Goal: Information Seeking & Learning: Learn about a topic

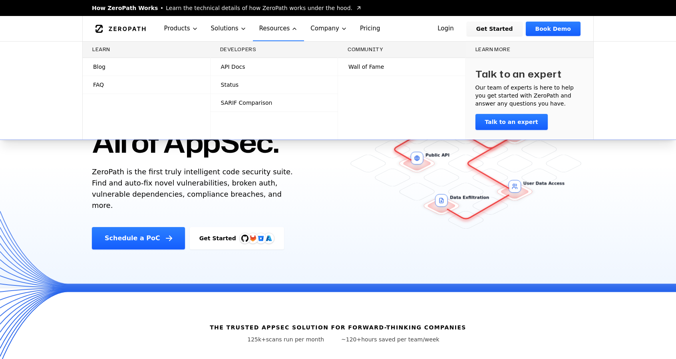
click at [364, 71] on link "Wall of Fame" at bounding box center [401, 67] width 127 height 18
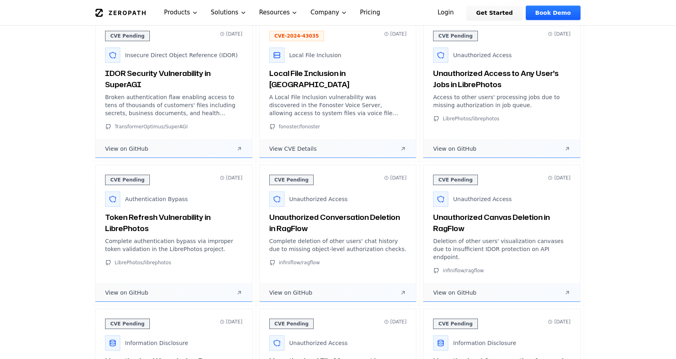
scroll to position [400, 0]
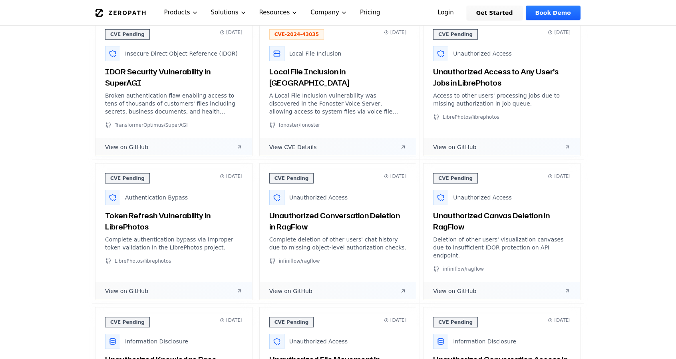
click at [375, 144] on link "View CVE Details" at bounding box center [338, 147] width 157 height 18
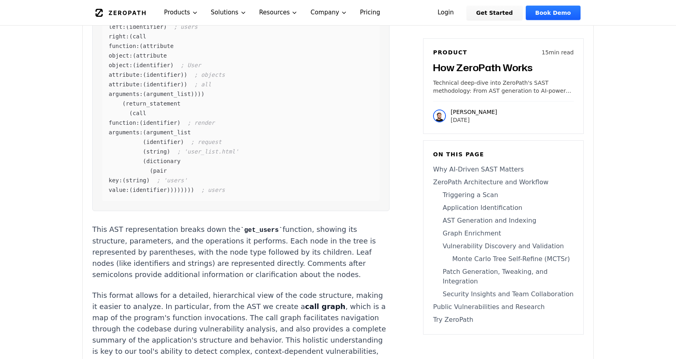
scroll to position [2477, 0]
click at [488, 259] on link "Monte Carlo Tree Self-Refine (MCTSr)" at bounding box center [503, 259] width 141 height 10
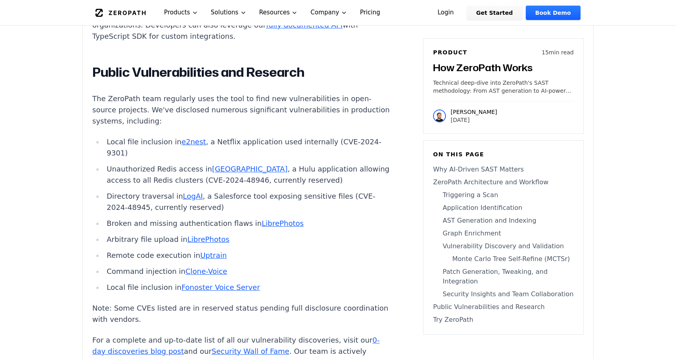
scroll to position [5794, 0]
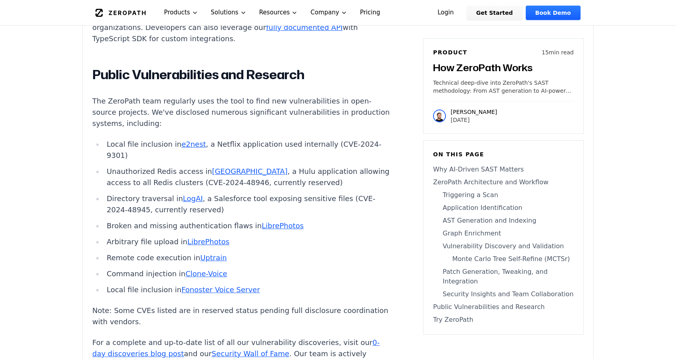
click at [212, 167] on link "Monaco" at bounding box center [250, 171] width 76 height 8
click at [141, 338] on link "0-day discoveries blog post" at bounding box center [235, 348] width 287 height 20
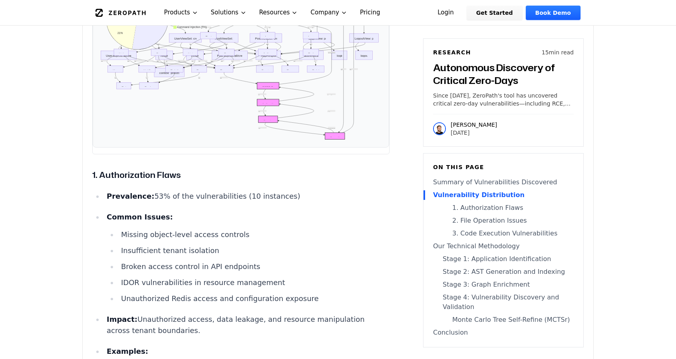
scroll to position [1838, 0]
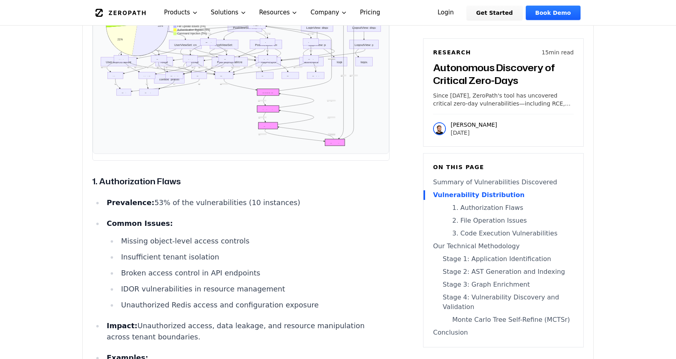
click at [170, 131] on icon "WSGI Handler: process_request URL Dispatcher: resolve UserViewSet: dispatch Pos…" at bounding box center [240, 66] width 283 height 161
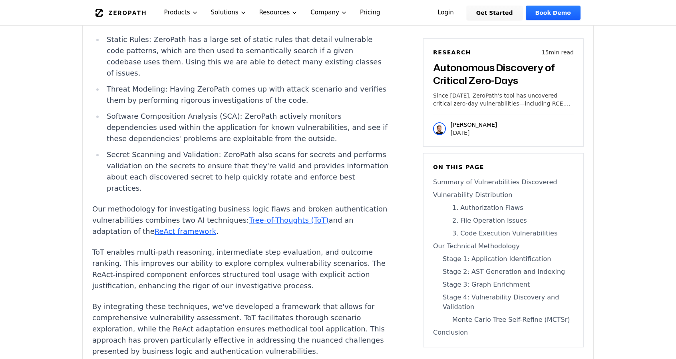
scroll to position [4914, 0]
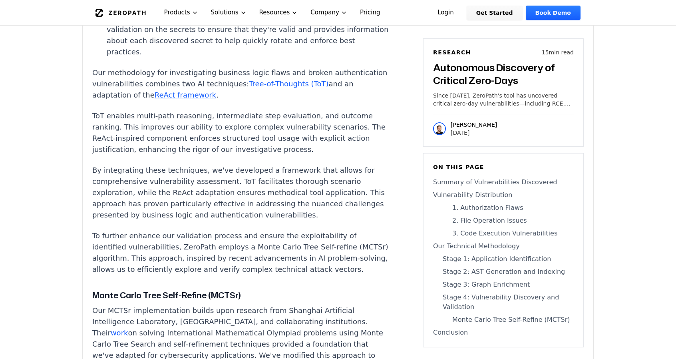
click at [314, 88] on link "Tree-of-Thoughts (ToT)" at bounding box center [289, 84] width 80 height 8
